Goal: Task Accomplishment & Management: Complete application form

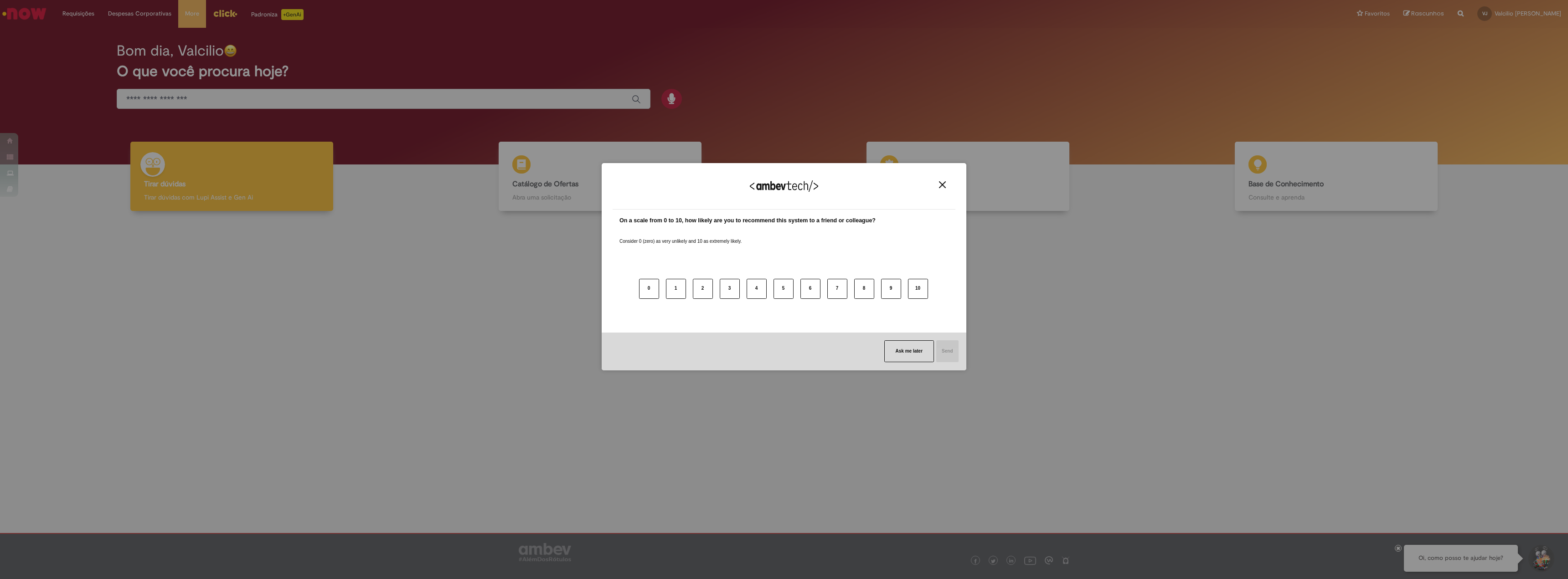
click at [941, 186] on img "Close" at bounding box center [942, 184] width 7 height 7
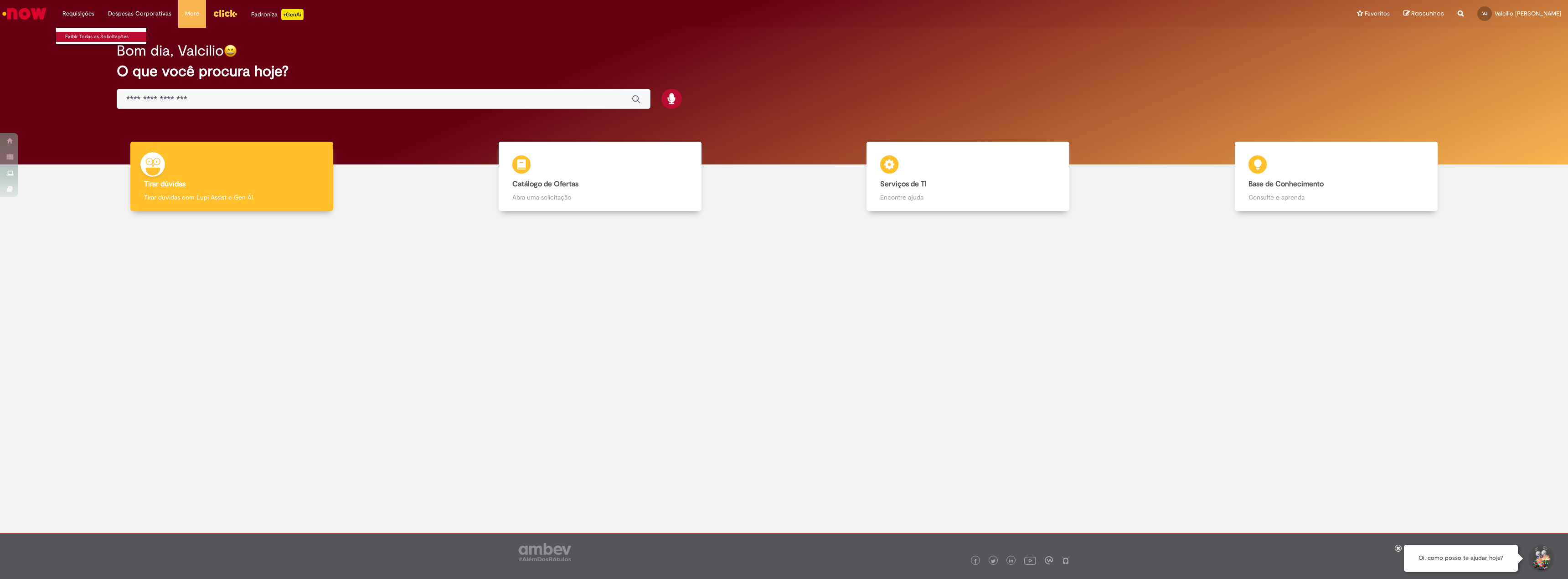
click at [77, 36] on link "Exibir Todas as Solicitações" at bounding box center [106, 36] width 100 height 10
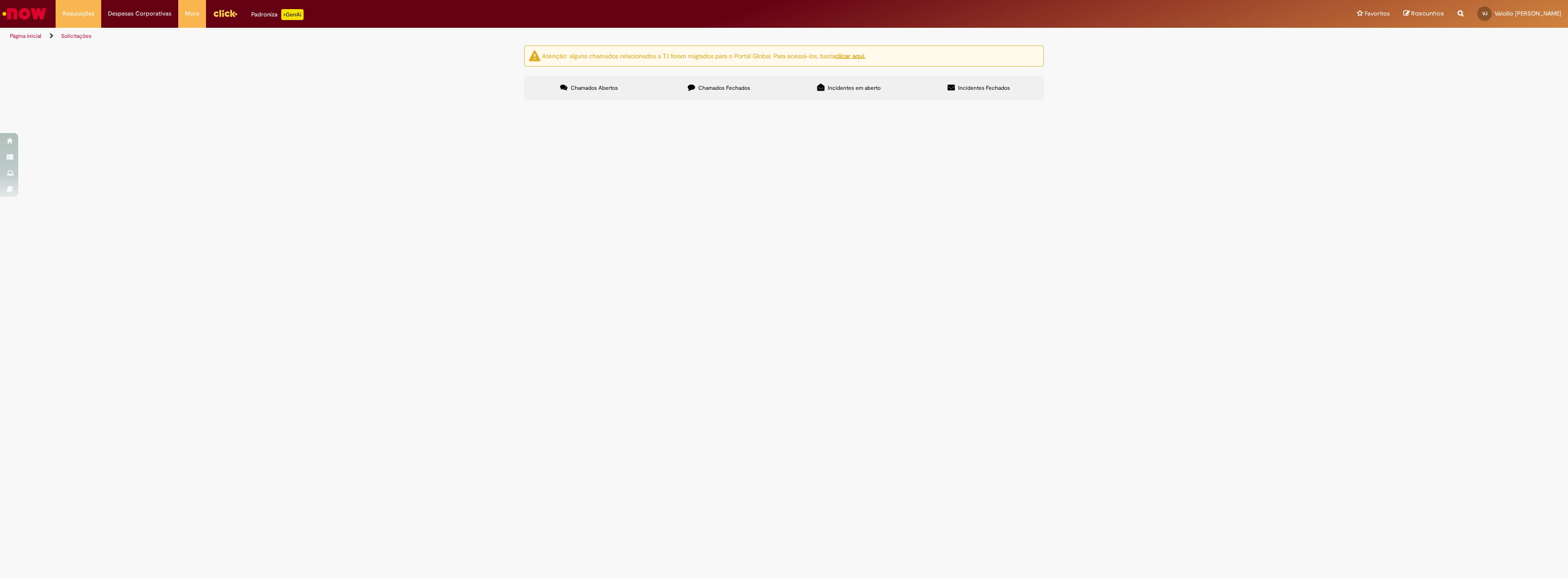
click at [703, 94] on label "Chamados Fechados" at bounding box center [719, 88] width 130 height 24
click at [858, 90] on span "Incidentes em aberto" at bounding box center [854, 88] width 53 height 7
click at [941, 79] on label "Incidentes Fechados" at bounding box center [978, 88] width 130 height 24
click at [729, 90] on span "Chamados Fechados" at bounding box center [724, 88] width 52 height 7
drag, startPoint x: 576, startPoint y: 85, endPoint x: 562, endPoint y: 89, distance: 14.6
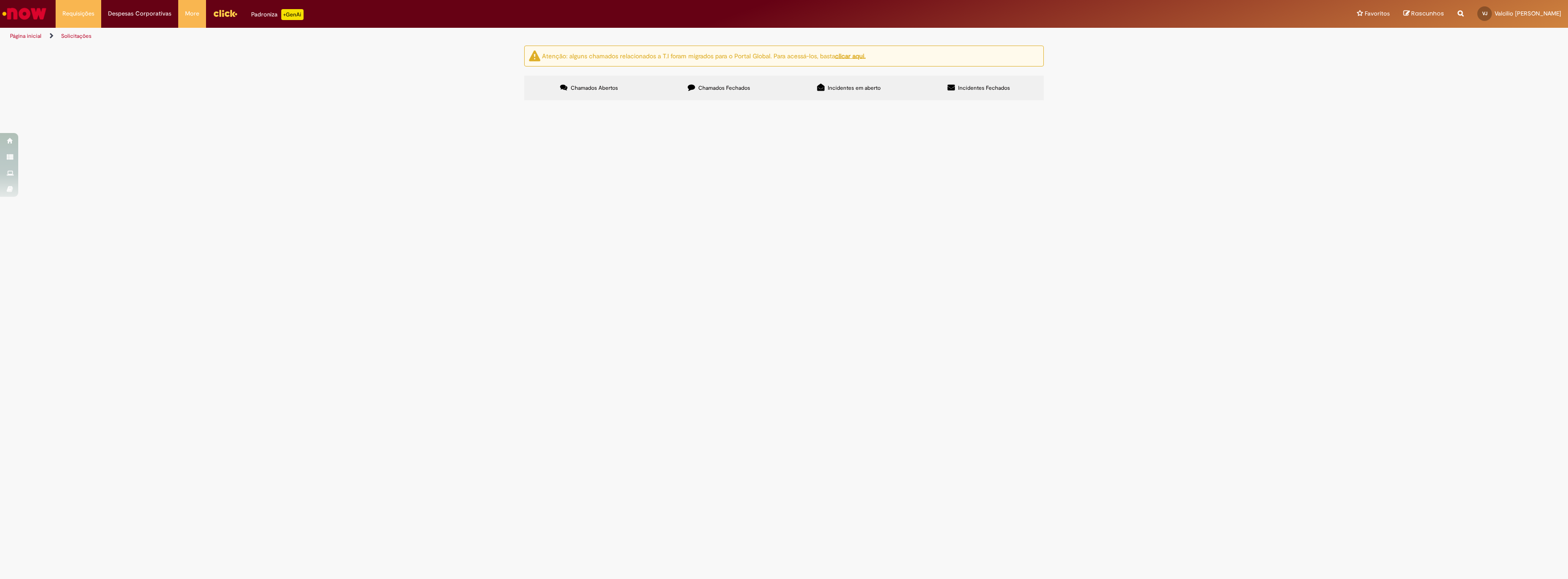
click at [576, 86] on span "Chamados Abertos" at bounding box center [595, 88] width 47 height 7
click at [26, 33] on link "Página inicial" at bounding box center [26, 36] width 32 height 7
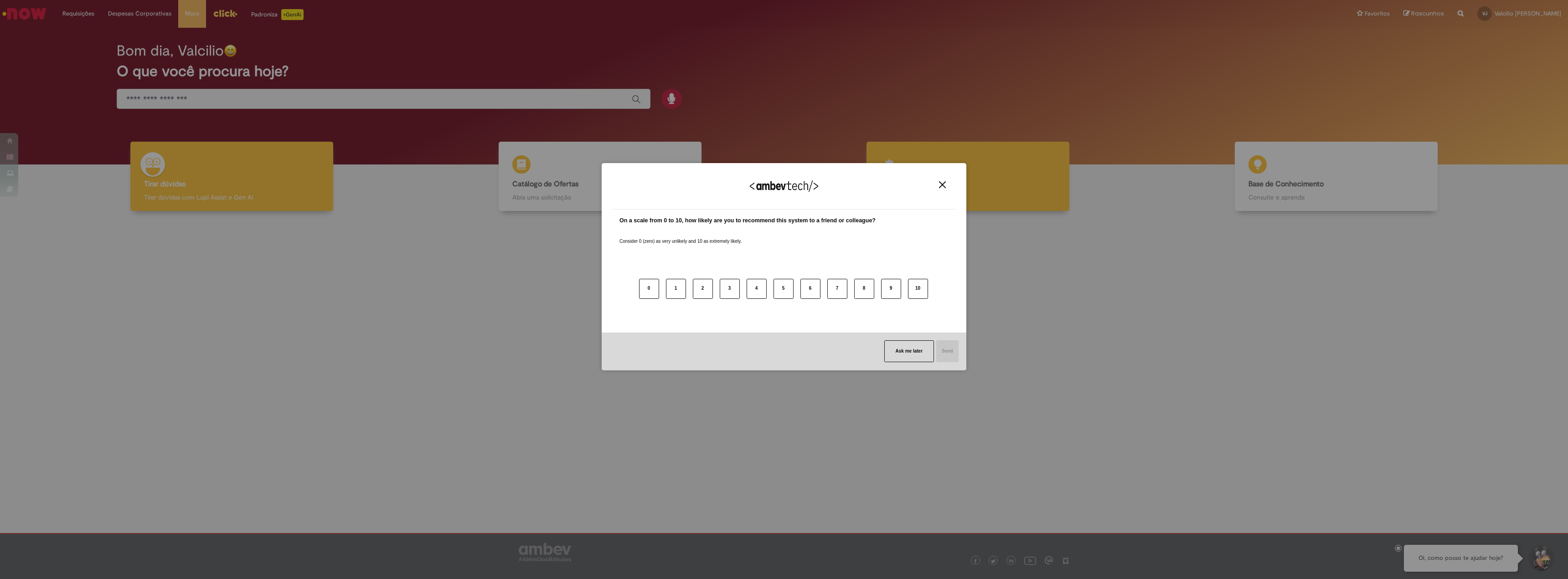
click at [944, 187] on img "Close" at bounding box center [942, 184] width 7 height 7
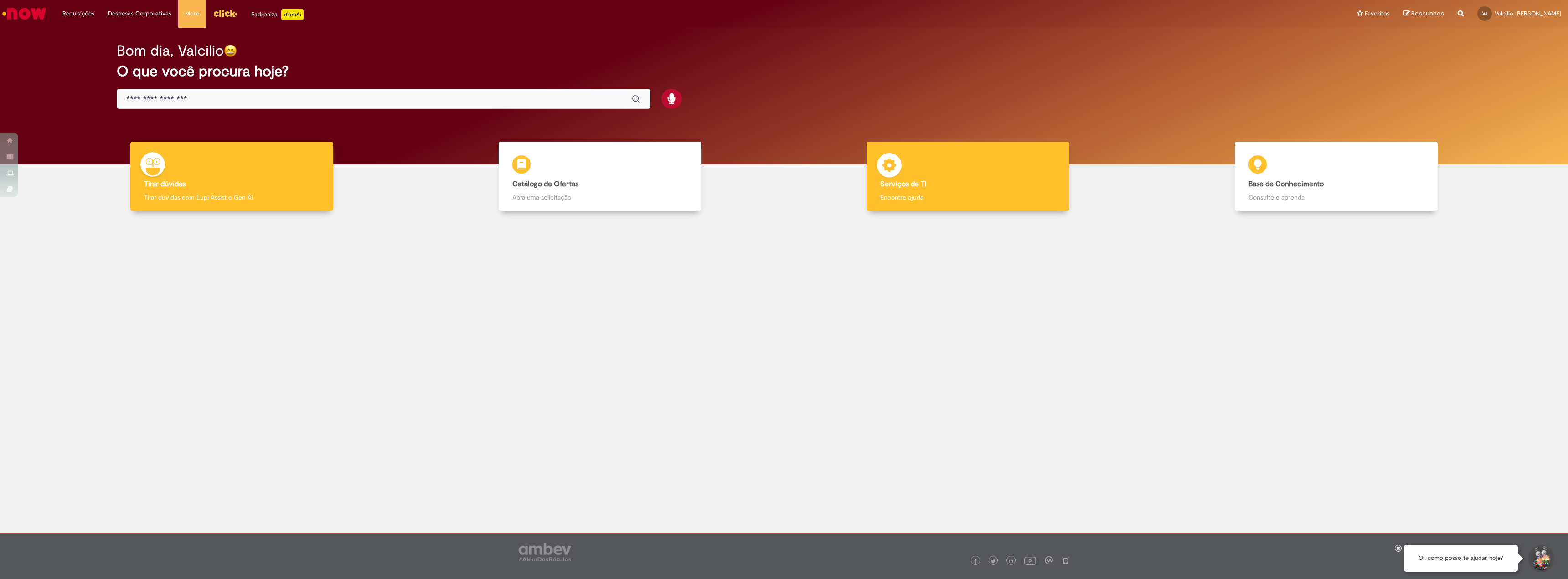
click at [997, 183] on h4 "Serviços de TI" at bounding box center [968, 184] width 175 height 8
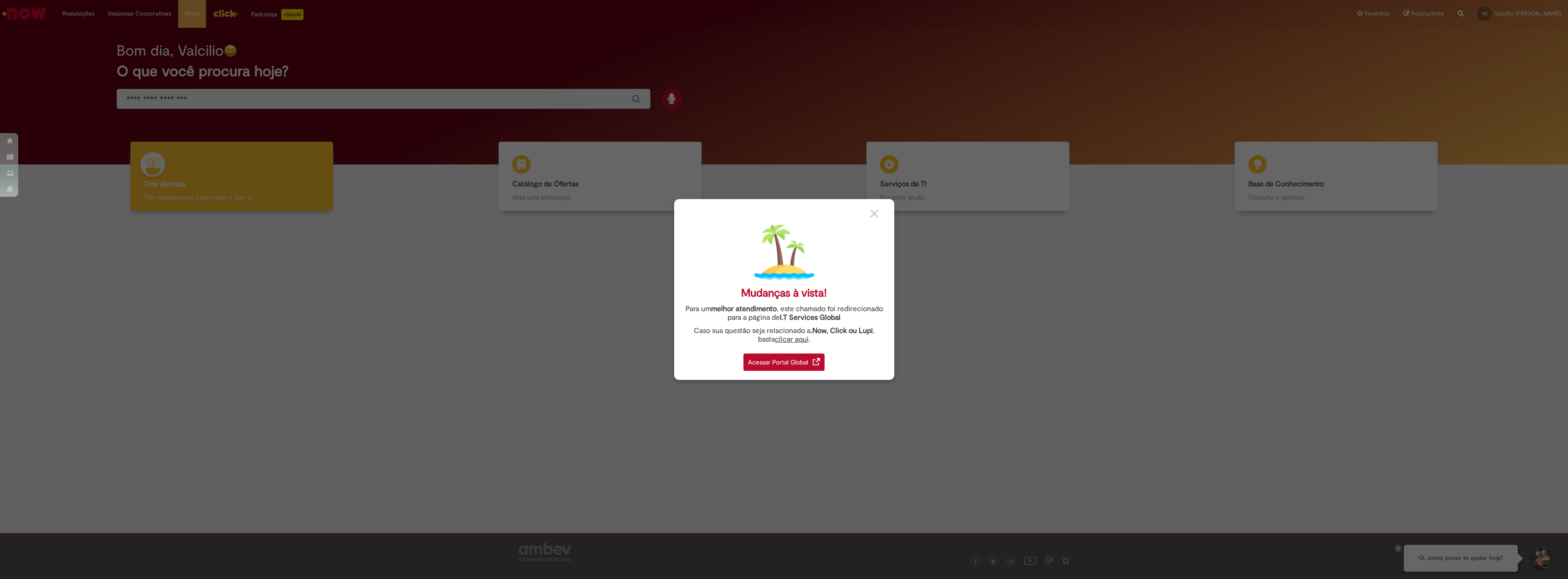
click at [788, 362] on div "Acessar Portal Global" at bounding box center [783, 362] width 81 height 17
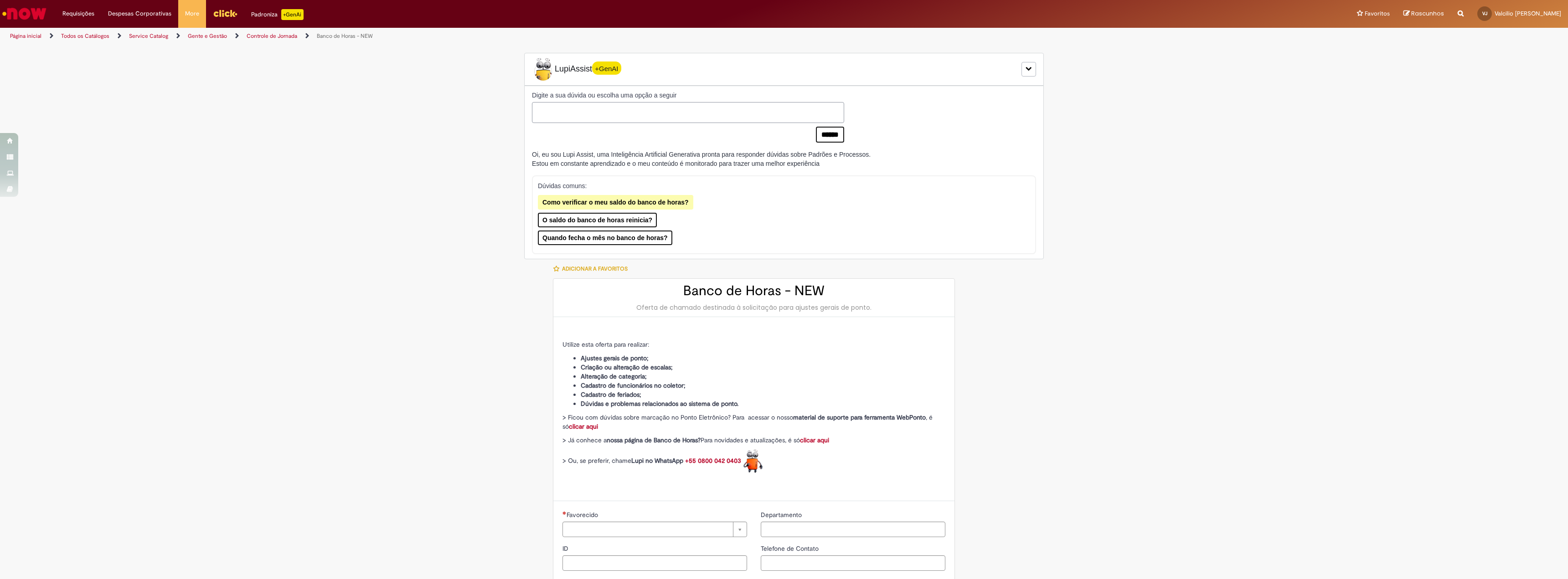
type input "********"
type input "**********"
type input "****"
type input "**********"
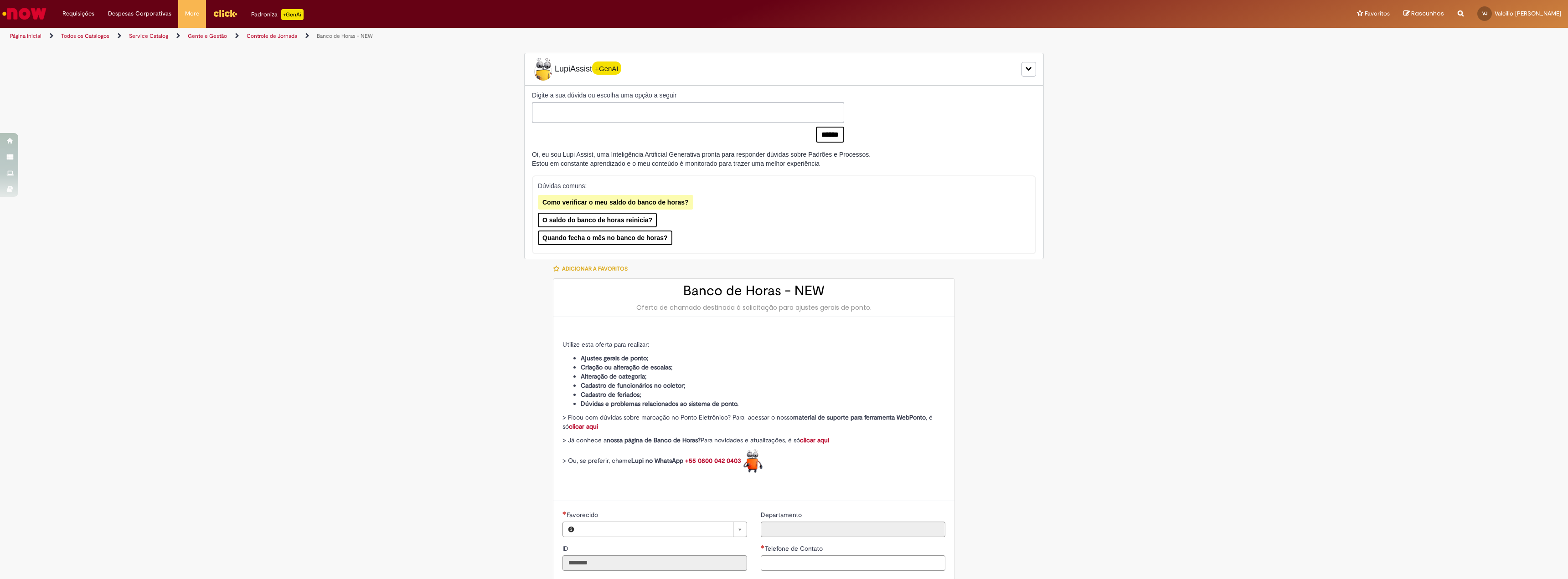
type input "**********"
click at [270, 35] on link "Controle de Jornada" at bounding box center [271, 36] width 51 height 7
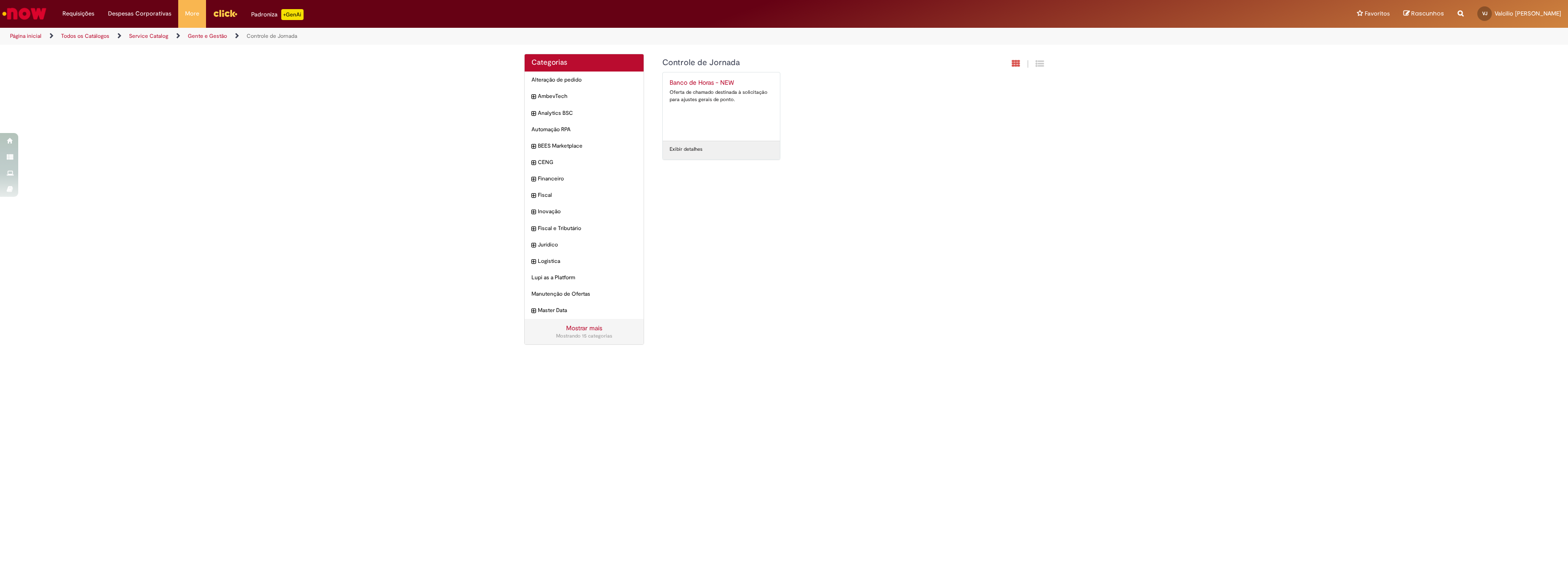
click at [195, 38] on link "Gente e Gestão" at bounding box center [208, 36] width 39 height 7
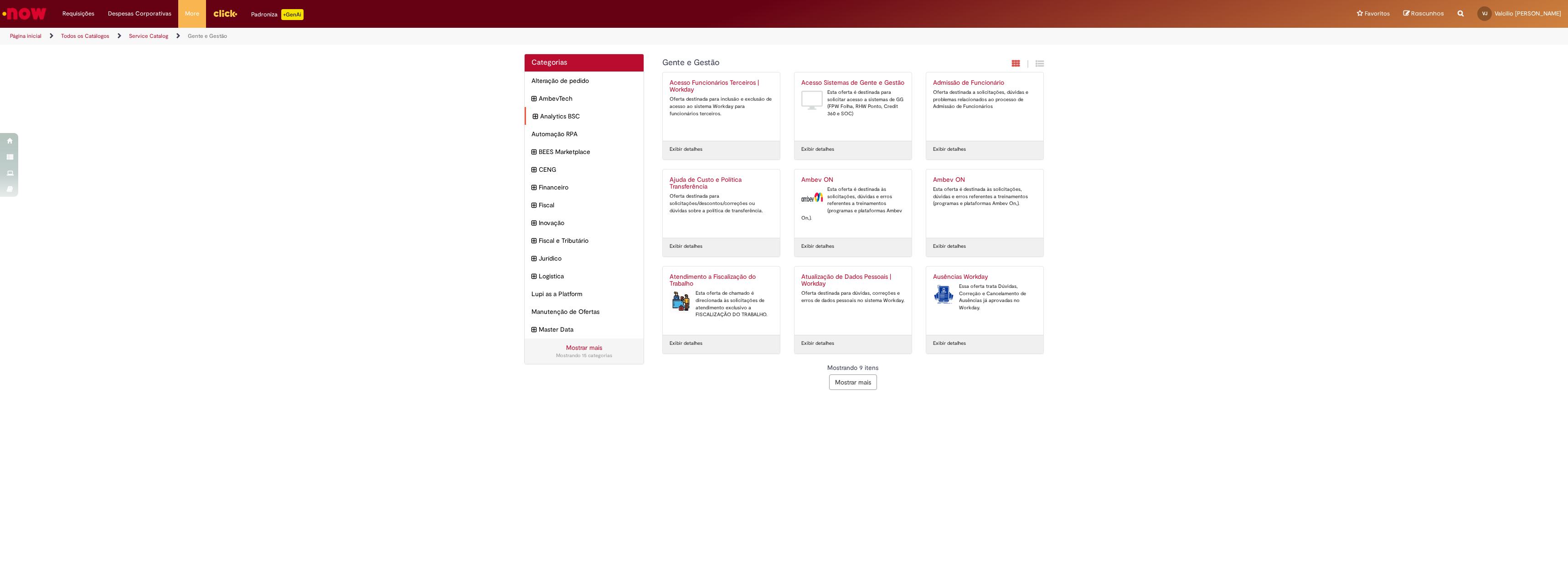
click at [534, 120] on icon "expandir categoria Analytics BSC" at bounding box center [535, 116] width 5 height 10
click at [164, 35] on link "Service Catalog" at bounding box center [149, 36] width 39 height 7
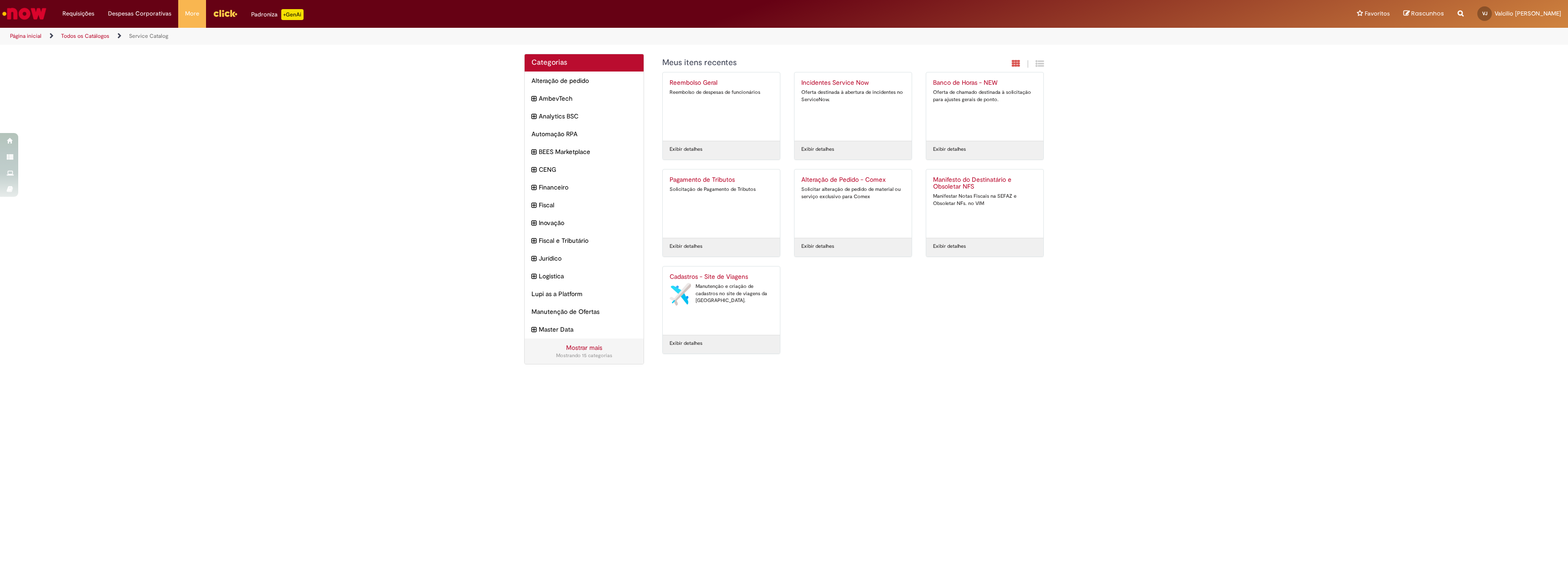
click at [448, 275] on div "Categorias Alteração de pedido Itens AmbevTech Itens Analytics BSC Itens Automa…" at bounding box center [784, 213] width 1568 height 320
click at [81, 35] on link "Todos os Catálogos" at bounding box center [85, 36] width 48 height 7
click at [35, 36] on link "Página inicial" at bounding box center [26, 36] width 32 height 7
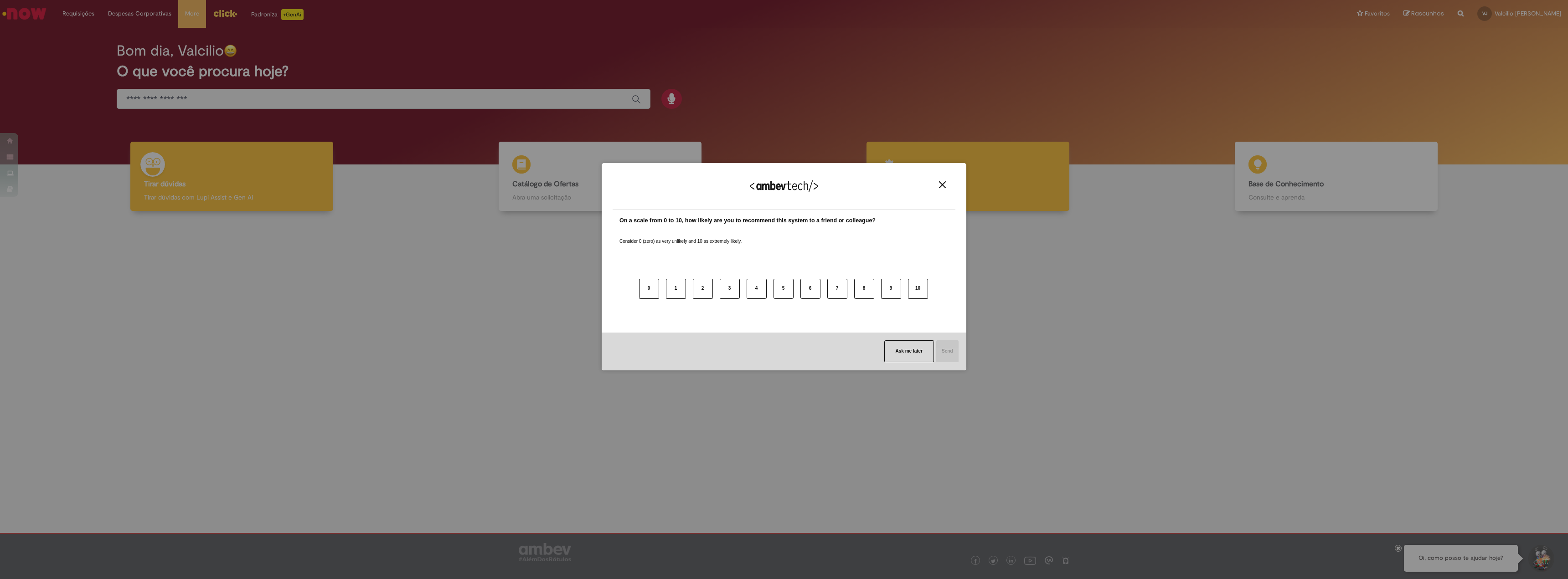
click at [944, 187] on img "Close" at bounding box center [942, 184] width 7 height 7
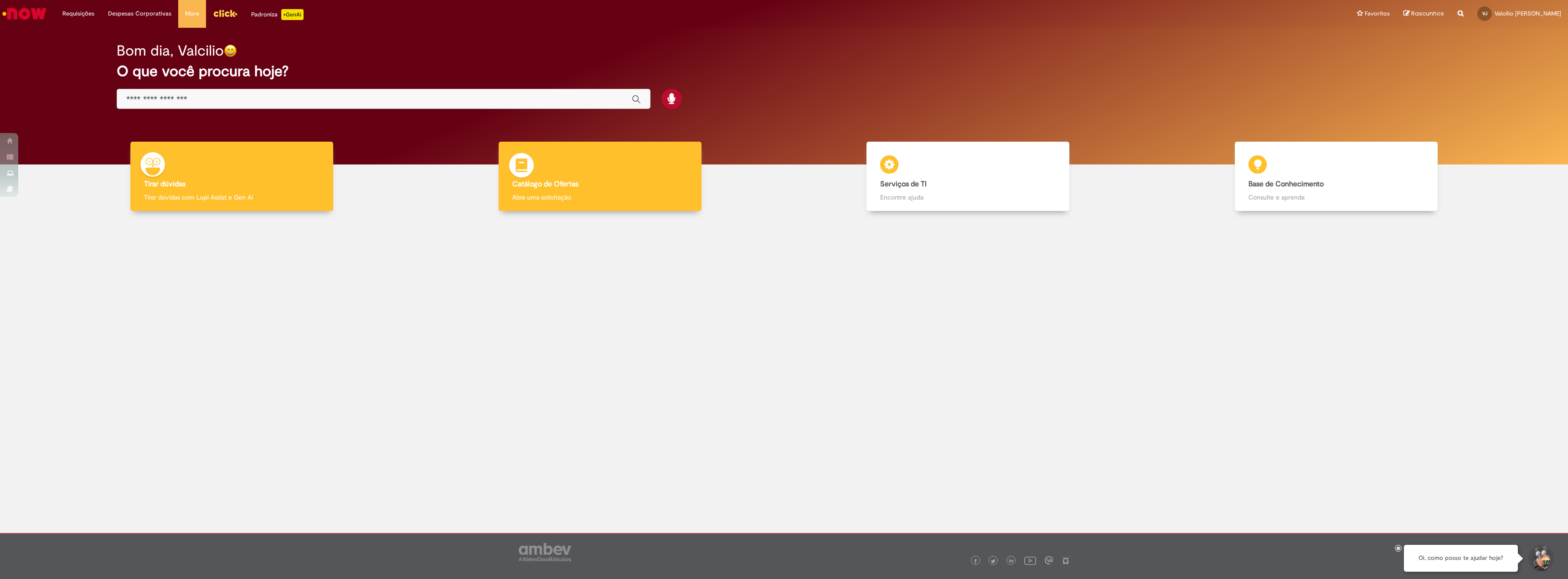
click at [596, 184] on h4 "Catálogo de Ofertas" at bounding box center [600, 184] width 175 height 8
